Goal: Task Accomplishment & Management: Manage account settings

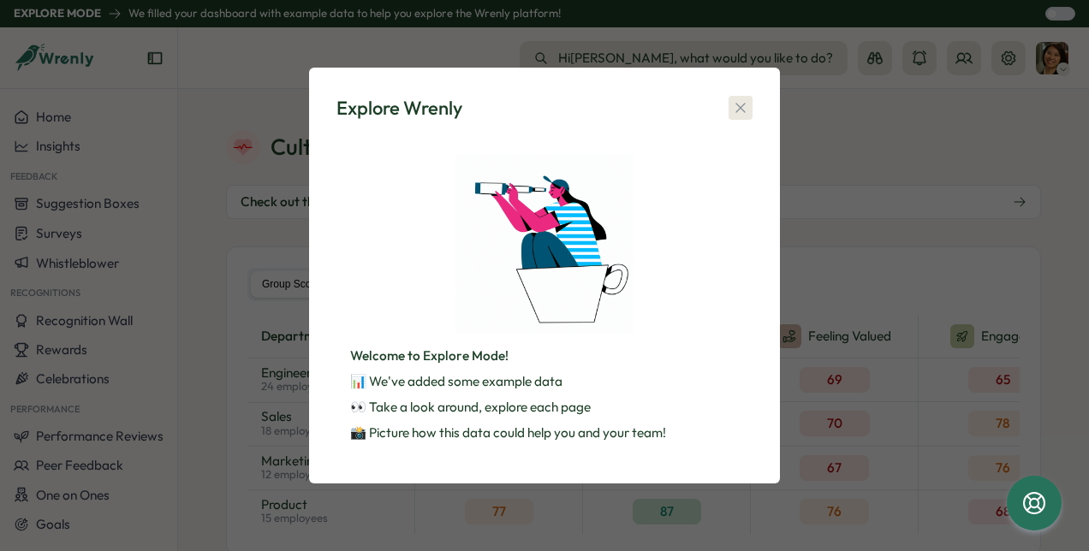
click at [743, 103] on icon "button" at bounding box center [740, 107] width 17 height 17
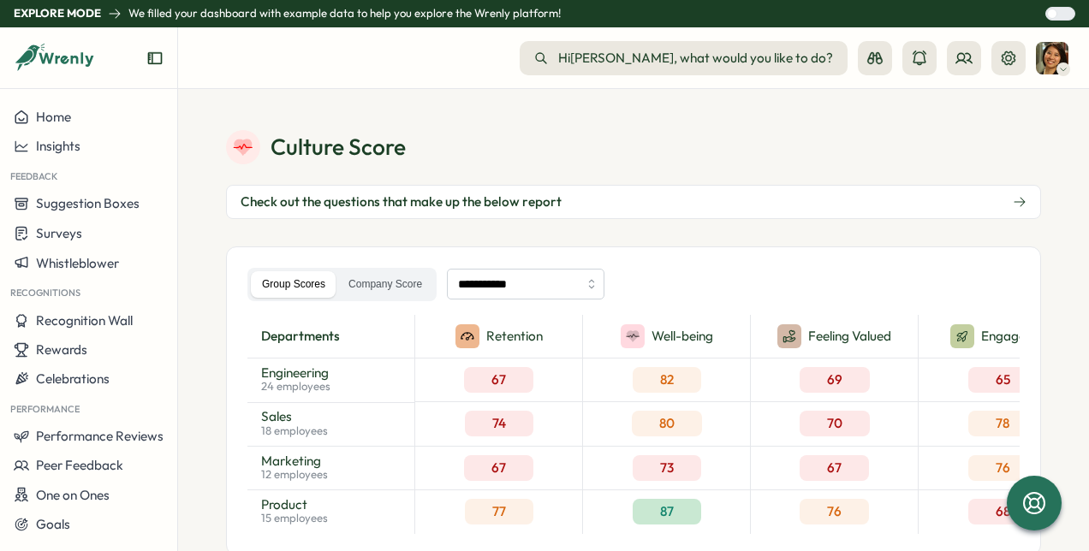
click at [1063, 69] on icon at bounding box center [1063, 69] width 9 height 14
click at [813, 137] on div "Culture Score" at bounding box center [633, 147] width 815 height 34
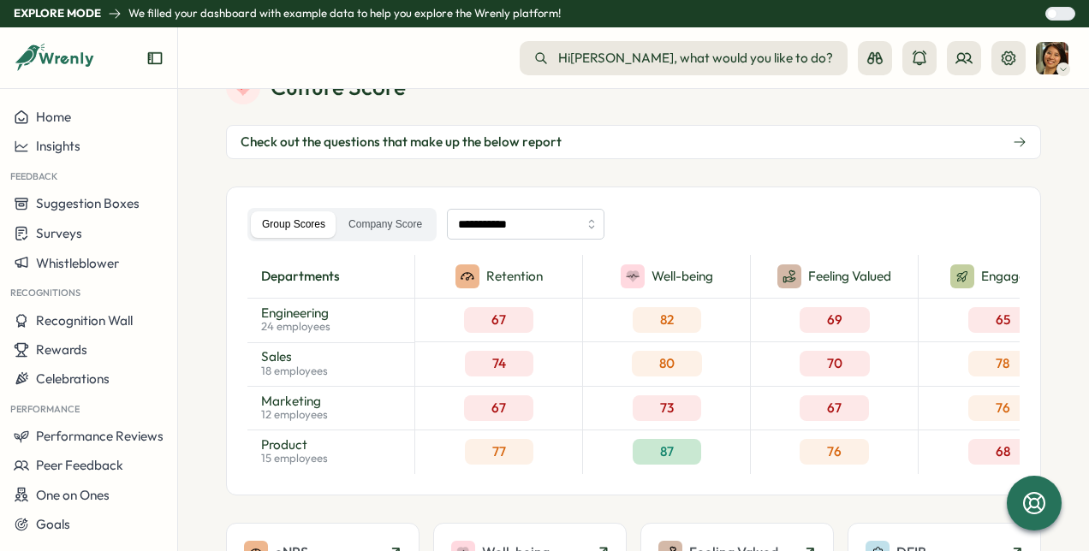
scroll to position [86, 0]
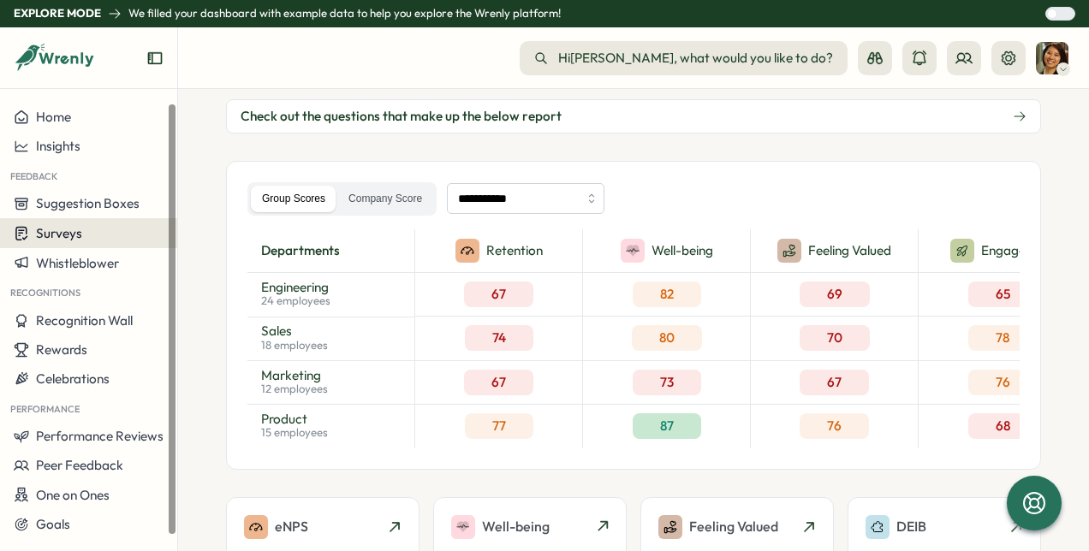
click at [73, 236] on span "Surveys" at bounding box center [59, 233] width 46 height 16
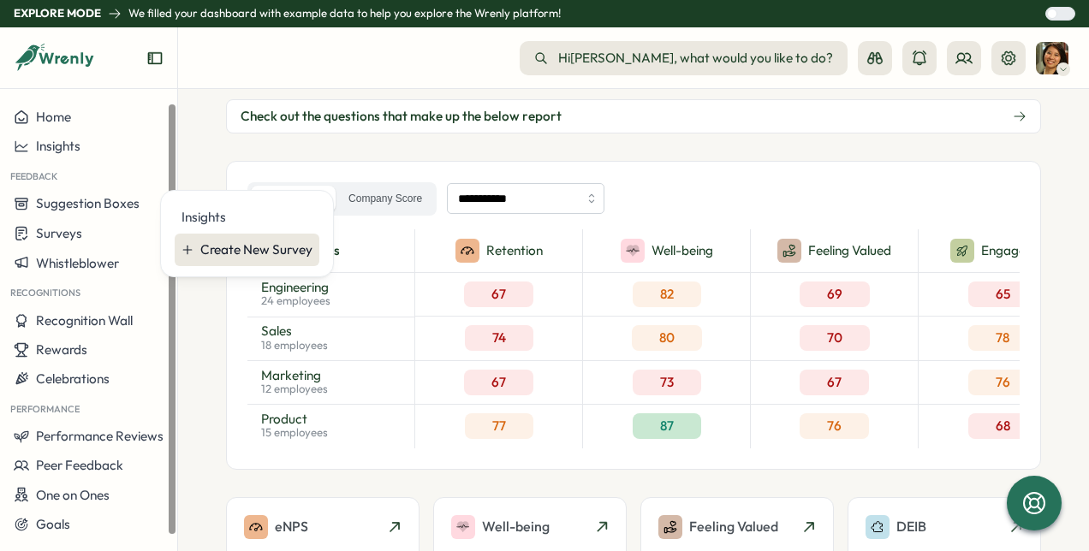
click at [240, 250] on div "Create New Survey" at bounding box center [256, 250] width 112 height 19
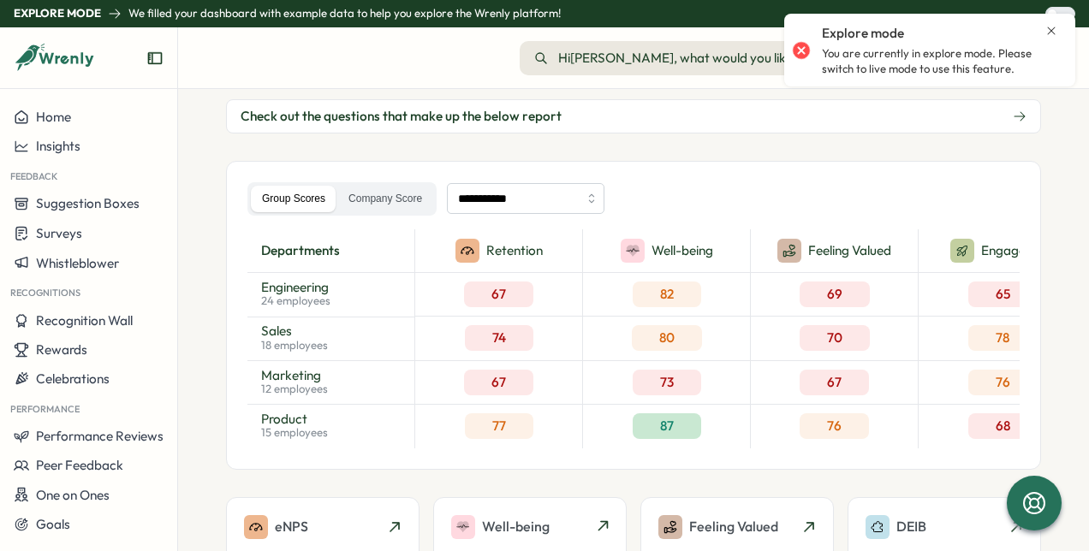
click at [796, 48] on div at bounding box center [801, 50] width 24 height 24
click at [896, 60] on p "You are currently in explore mode. Please switch to live mode to use this featu…" at bounding box center [940, 61] width 236 height 30
click at [1051, 29] on icon "Close notification" at bounding box center [1051, 31] width 14 height 14
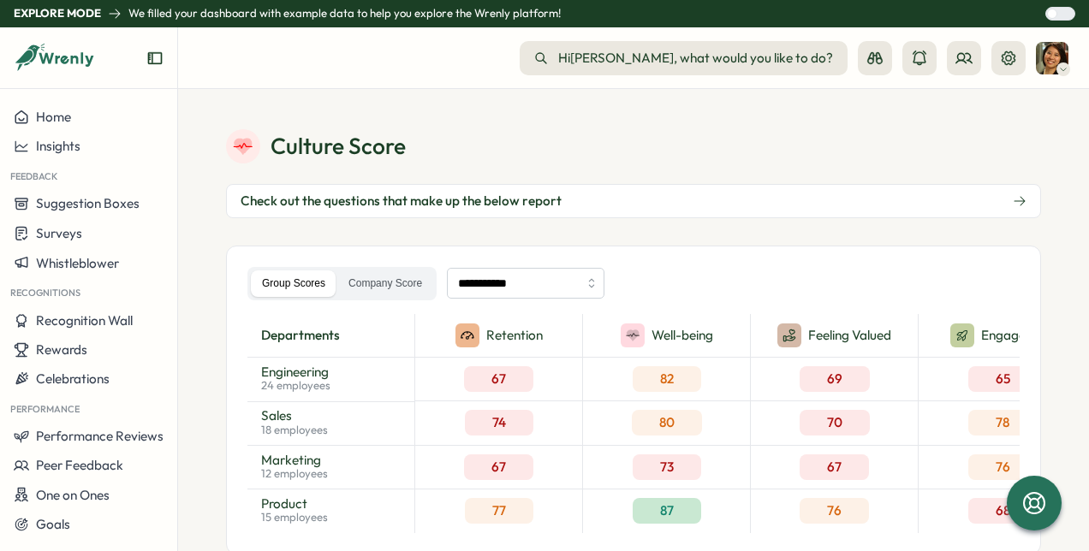
scroll to position [0, 0]
click at [1061, 73] on icon at bounding box center [1063, 69] width 9 height 14
click at [1039, 110] on div "Edit Profile" at bounding box center [1023, 111] width 85 height 19
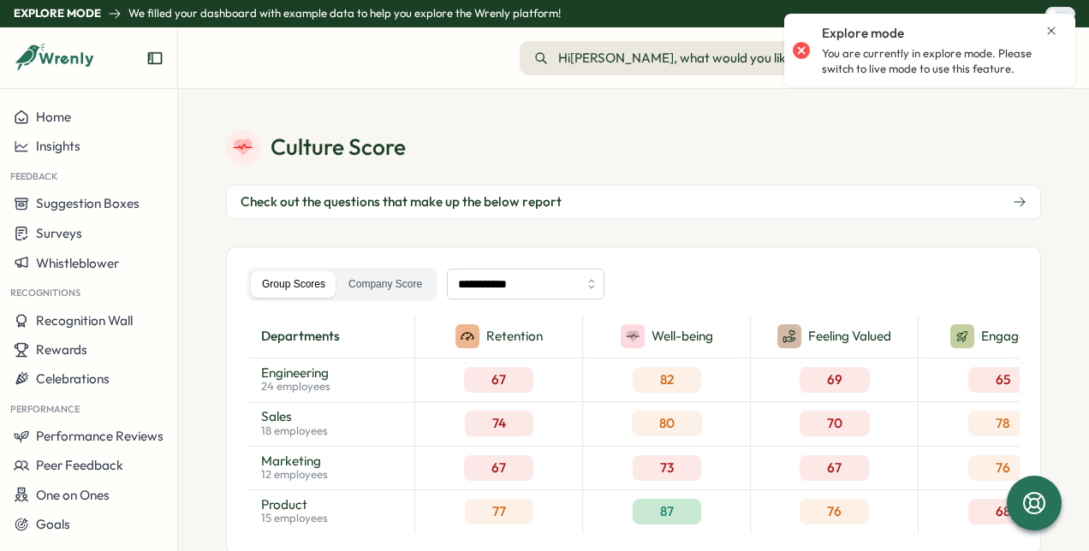
click at [1050, 31] on icon "Close notification" at bounding box center [1052, 31] width 8 height 8
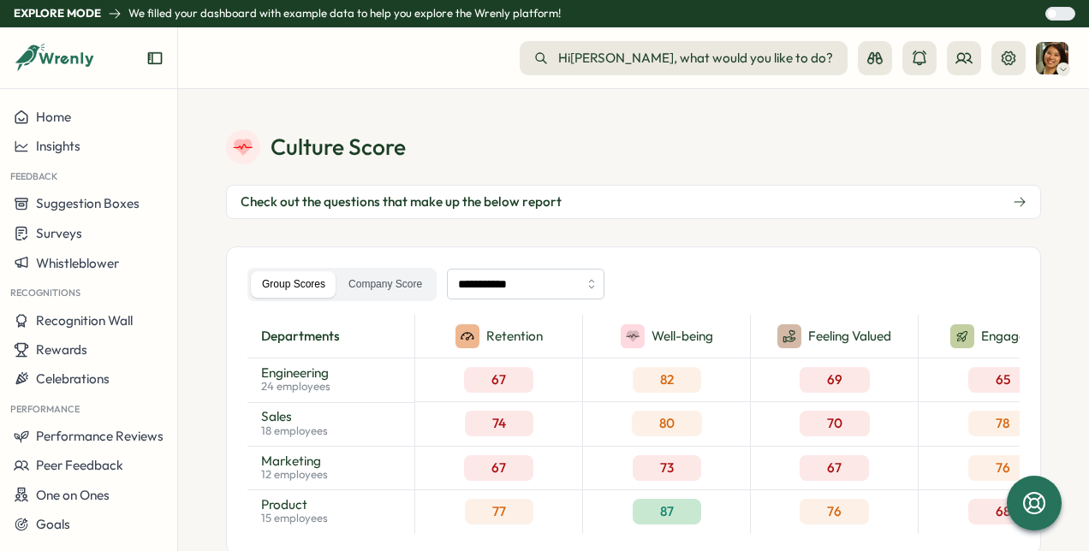
click at [1057, 14] on div at bounding box center [1052, 14] width 10 height 10
